Goal: Transaction & Acquisition: Purchase product/service

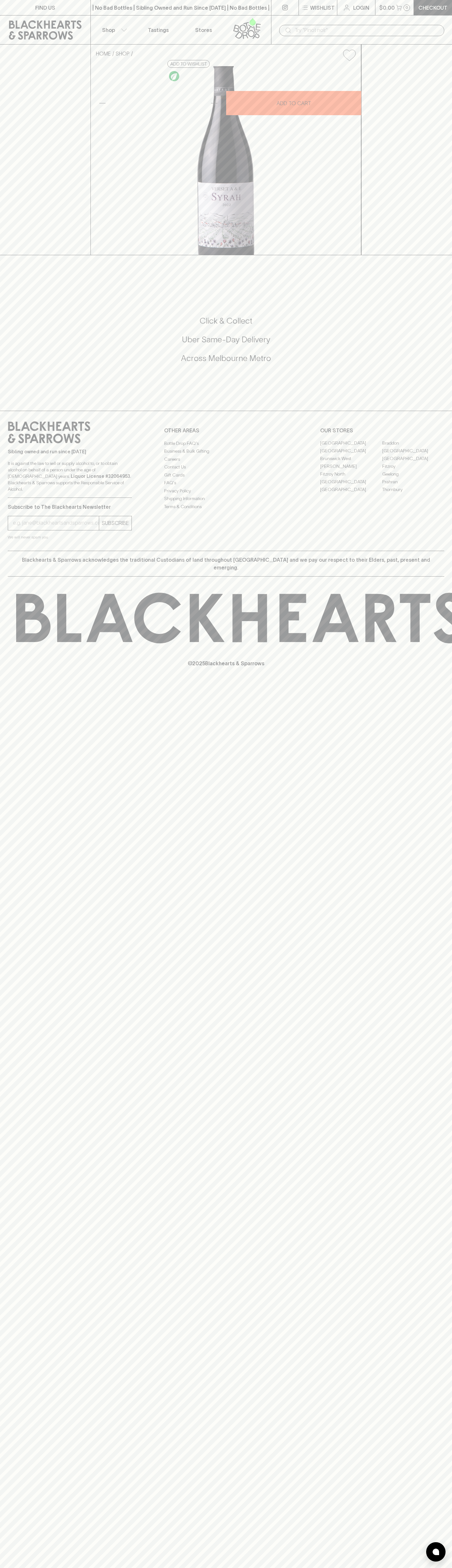
click at [388, 10] on p "$0.00" at bounding box center [386, 7] width 15 height 8
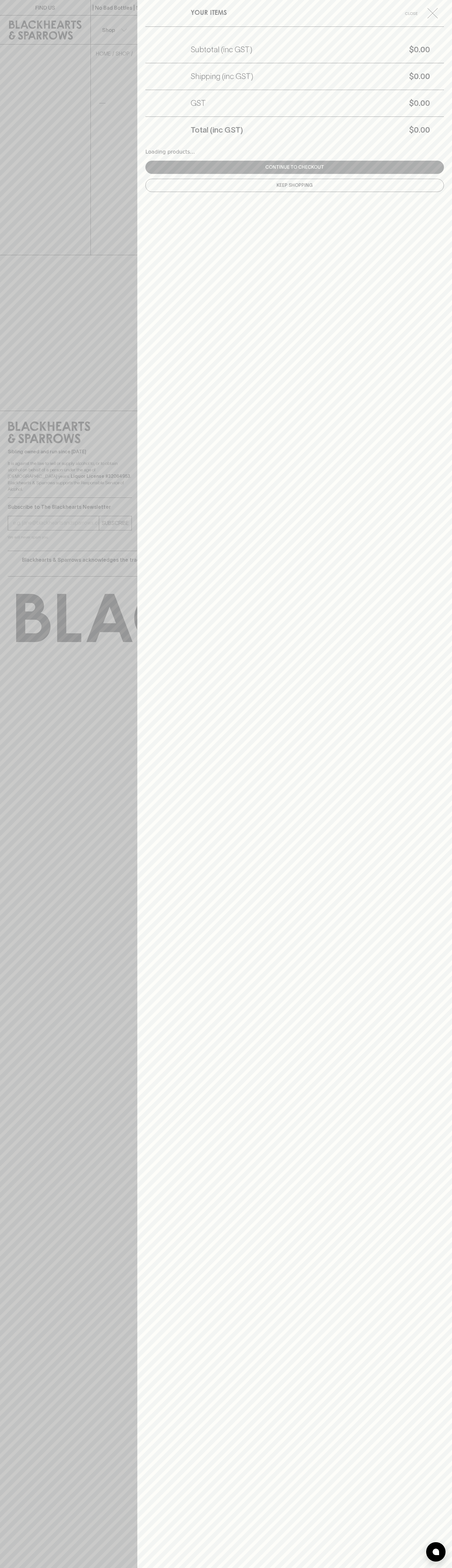
click at [443, 1567] on div "YOUR ITEMS Close Subtotal (inc GST) $0.00 Shipping (inc GST) $0.00 GST $0.00 To…" at bounding box center [294, 784] width 314 height 1568
click at [380, 1567] on html "FIND US | No Bad Bottles | Sibling Owned and Run Since [DATE] | No Bad Bottles …" at bounding box center [226, 784] width 452 height 1568
click at [4, 1106] on div at bounding box center [226, 784] width 452 height 1568
